Goal: Transaction & Acquisition: Download file/media

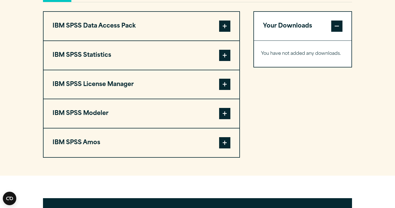
scroll to position [446, 0]
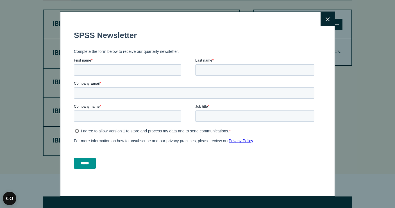
click at [325, 18] on button "Close" at bounding box center [328, 19] width 14 height 14
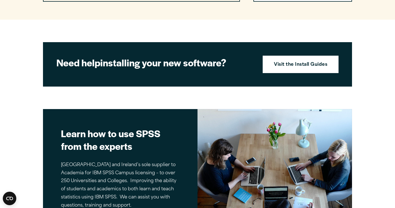
scroll to position [340, 0]
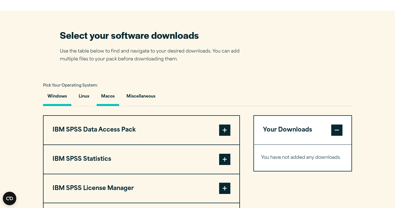
click at [111, 98] on button "Macos" at bounding box center [108, 98] width 22 height 16
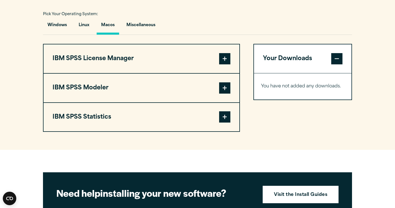
scroll to position [414, 0]
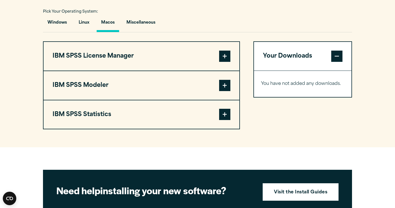
click at [224, 119] on span at bounding box center [224, 114] width 11 height 11
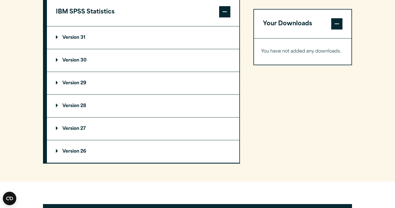
scroll to position [518, 0]
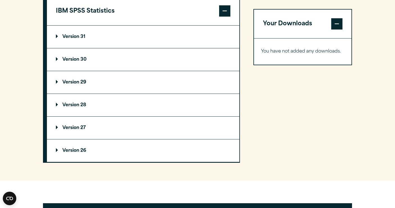
click at [78, 106] on p "Version 28" at bounding box center [71, 105] width 30 height 4
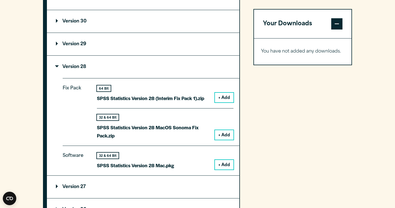
scroll to position [556, 0]
click at [227, 133] on button "+ Add" at bounding box center [224, 135] width 19 height 10
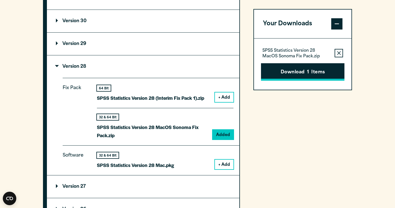
click at [303, 73] on button "Download 1 Items" at bounding box center [303, 71] width 84 height 17
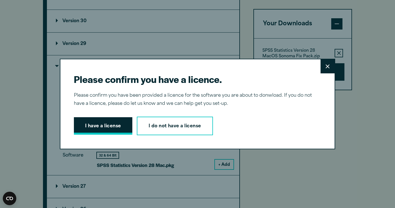
click at [105, 127] on button "I have a license" at bounding box center [103, 125] width 58 height 17
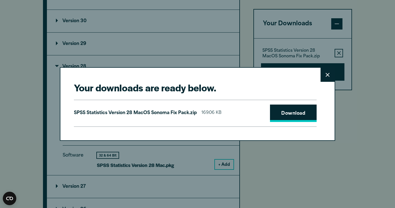
click at [302, 115] on link "Download" at bounding box center [293, 113] width 47 height 17
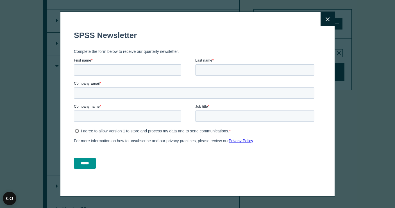
click at [248, 27] on fieldset "SPSS Newsletter" at bounding box center [195, 36] width 243 height 20
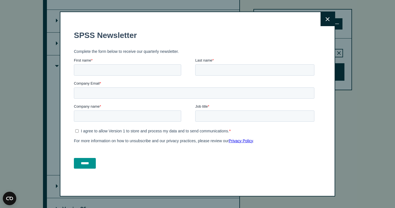
click at [326, 21] on icon at bounding box center [328, 19] width 4 height 4
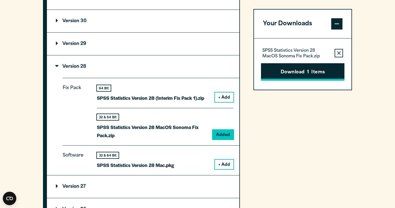
click at [292, 74] on button "Download 1 Items" at bounding box center [303, 71] width 84 height 17
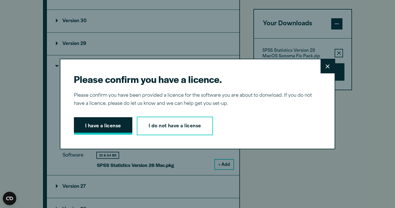
click at [113, 128] on button "I have a license" at bounding box center [103, 125] width 58 height 17
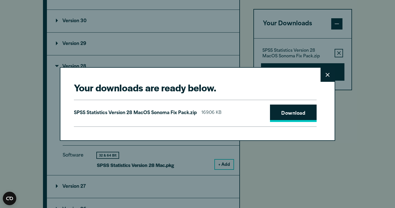
click at [282, 115] on link "Download" at bounding box center [293, 113] width 47 height 17
click at [328, 76] on icon at bounding box center [328, 75] width 4 height 4
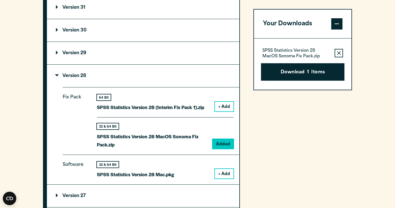
scroll to position [545, 0]
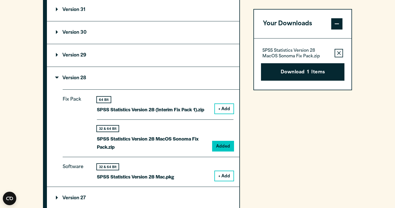
click at [63, 78] on p "Version 28" at bounding box center [71, 78] width 30 height 4
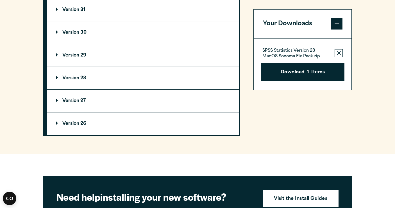
click at [61, 54] on p "Version 29" at bounding box center [71, 55] width 30 height 4
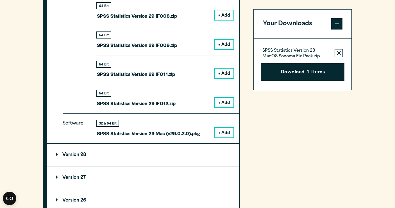
scroll to position [764, 0]
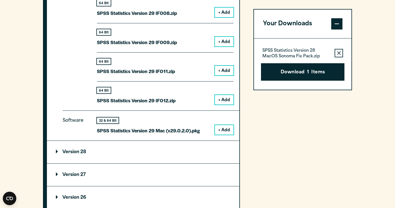
click at [227, 126] on button "+ Add" at bounding box center [224, 130] width 19 height 10
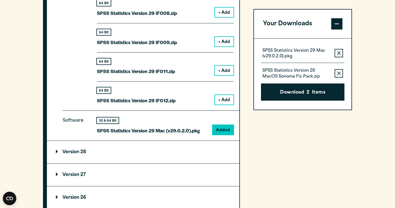
click at [338, 52] on icon "button" at bounding box center [339, 53] width 4 height 4
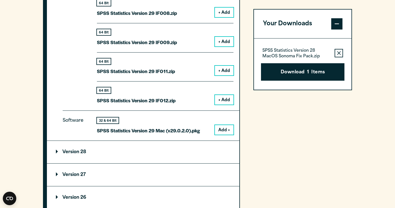
click at [338, 52] on icon "button" at bounding box center [339, 53] width 4 height 4
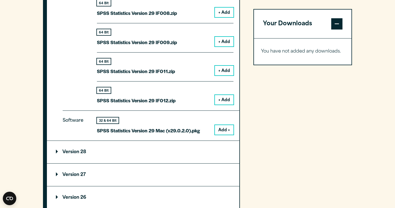
click at [224, 125] on button "Add +" at bounding box center [224, 130] width 19 height 10
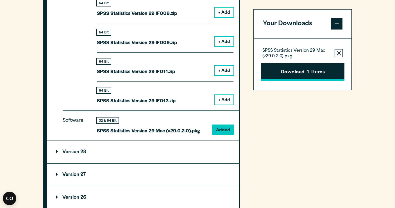
click at [300, 72] on button "Download 1 Items" at bounding box center [303, 71] width 84 height 17
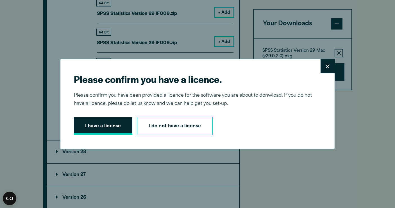
click at [111, 122] on button "I have a license" at bounding box center [103, 125] width 58 height 17
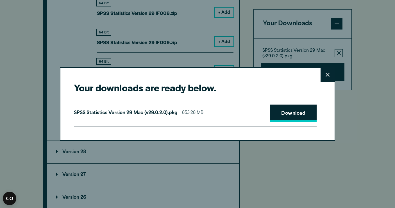
click at [290, 118] on link "Download" at bounding box center [293, 113] width 47 height 17
click at [327, 82] on div "Your downloads are ready below. Close SPSS Statistics Version 29 Mac (v29.0.2.0…" at bounding box center [198, 103] width 276 height 73
click at [326, 75] on button "Close" at bounding box center [328, 75] width 14 height 14
